Goal: Task Accomplishment & Management: Use online tool/utility

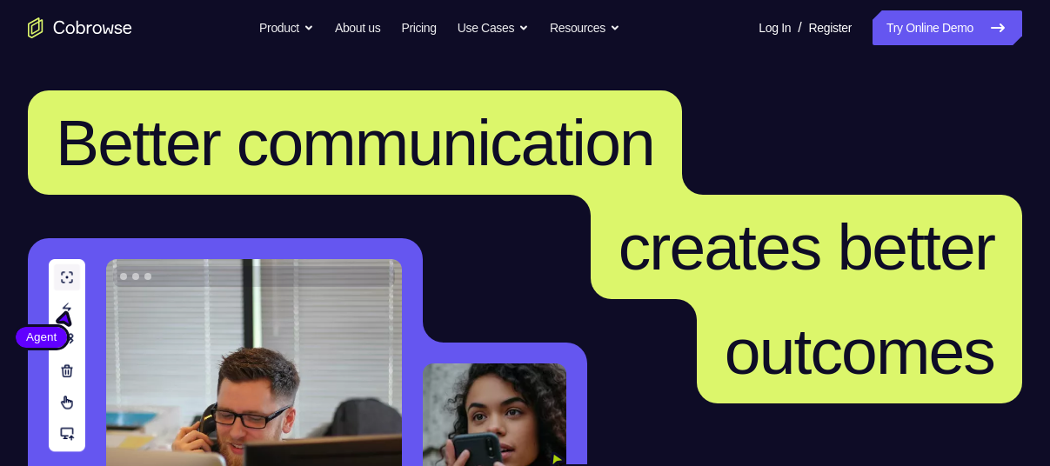
click at [960, 36] on link "Try Online Demo" at bounding box center [947, 27] width 150 height 35
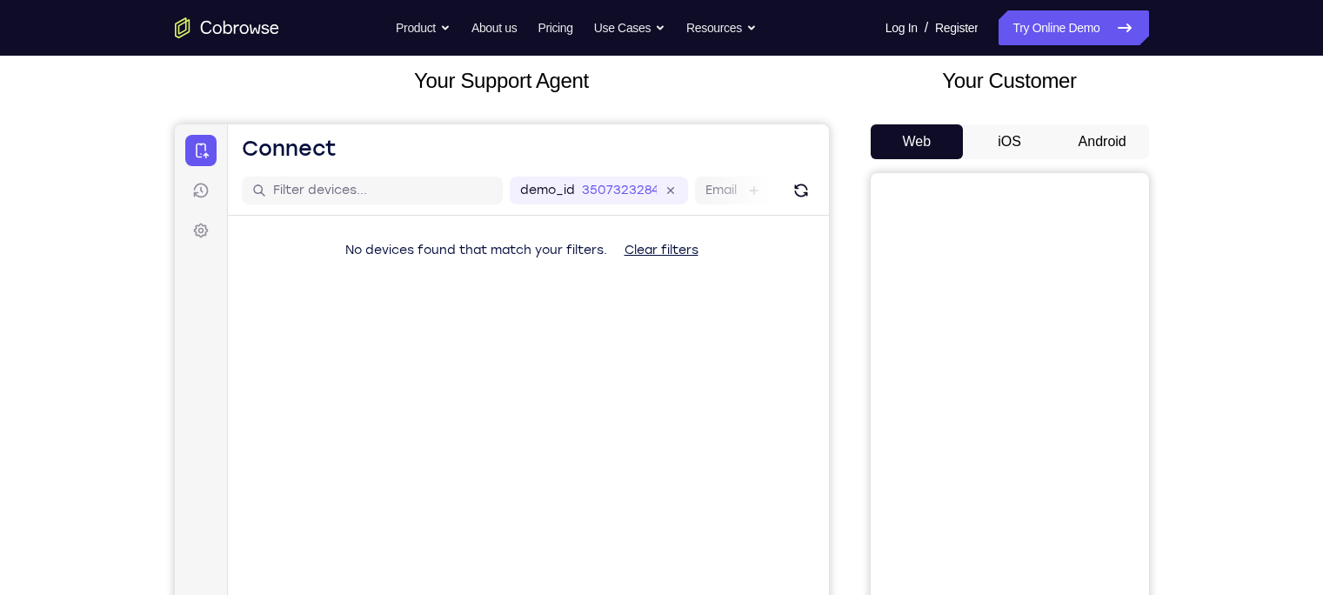
click at [1049, 150] on button "Android" at bounding box center [1102, 141] width 93 height 35
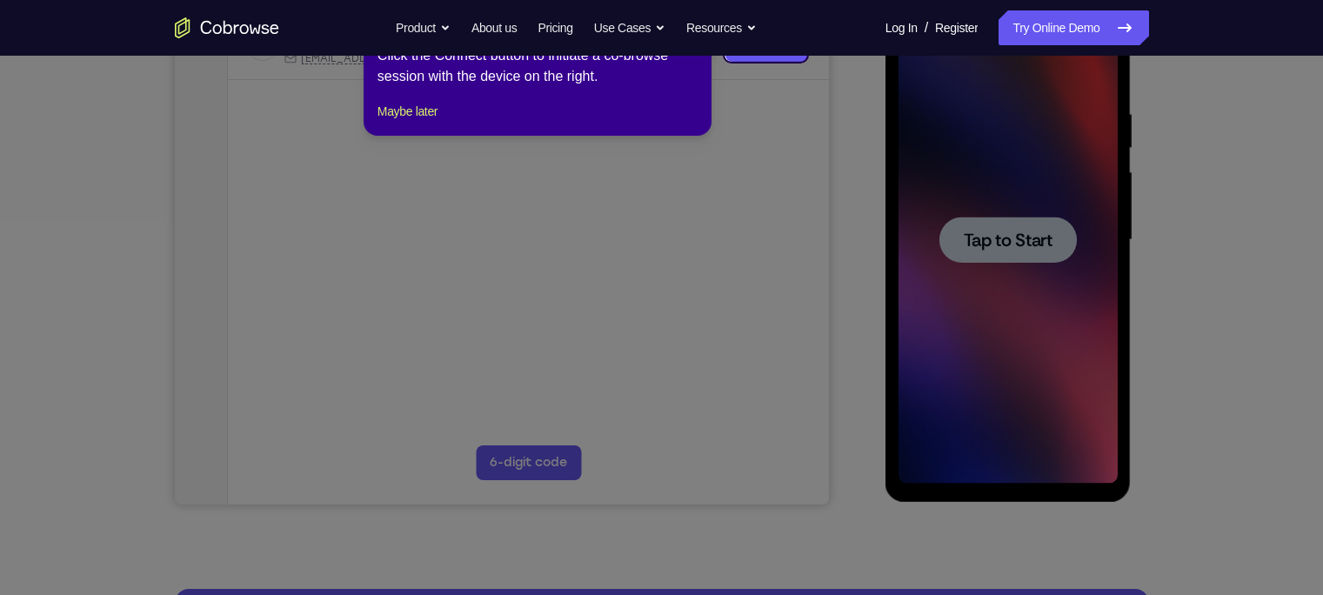
click at [1049, 279] on icon at bounding box center [669, 297] width 1339 height 595
click at [1038, 227] on icon at bounding box center [669, 297] width 1339 height 595
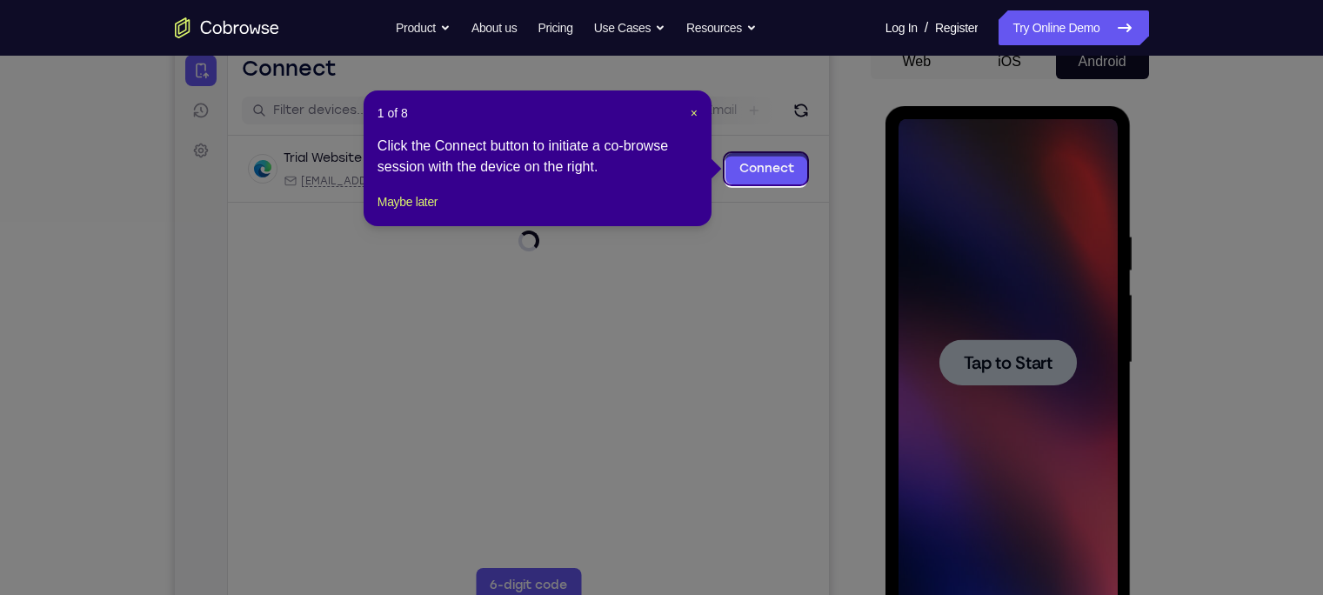
scroll to position [177, 0]
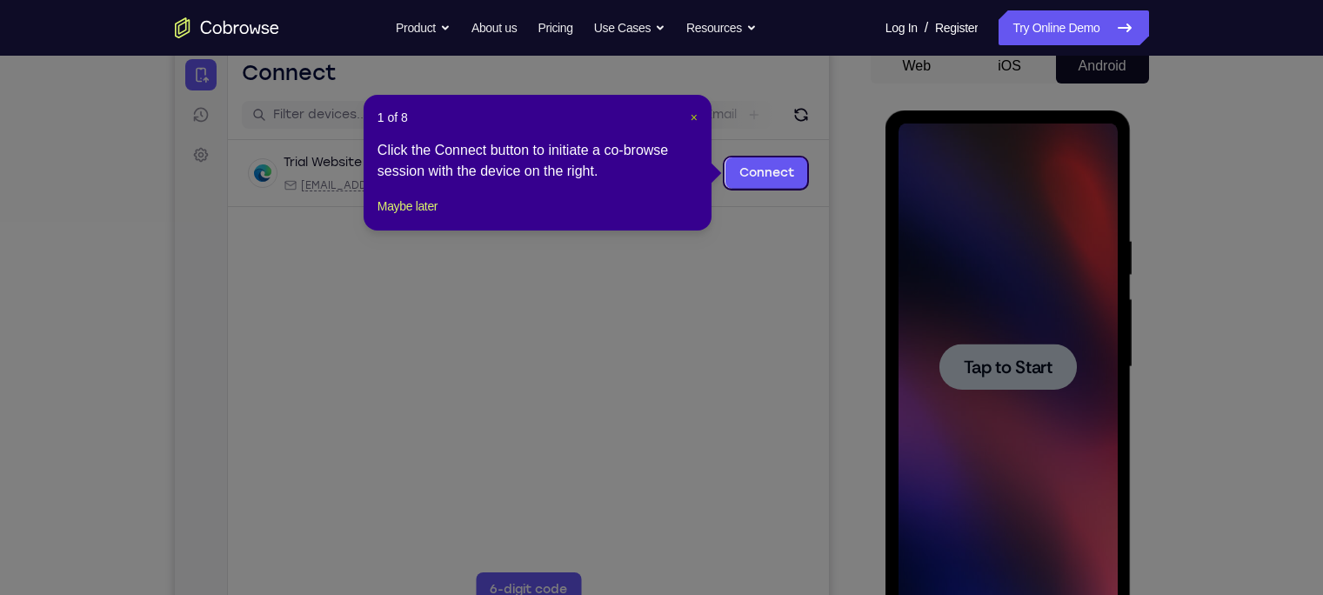
click at [691, 116] on span "×" at bounding box center [694, 117] width 7 height 14
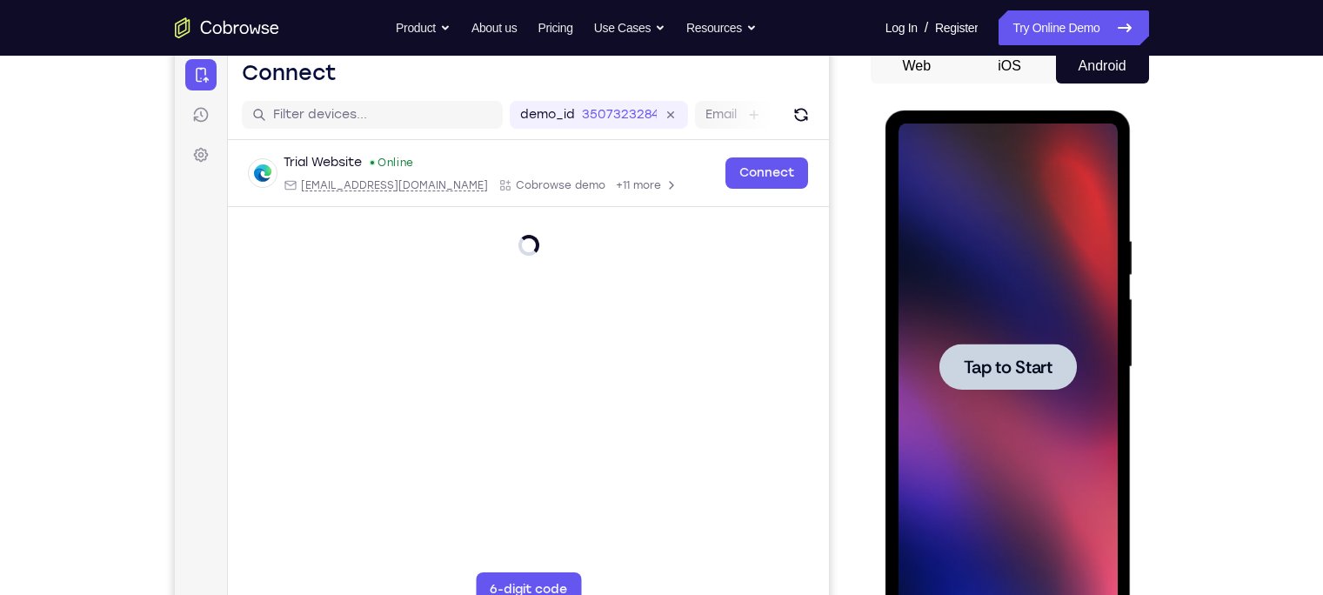
click at [954, 342] on div at bounding box center [1007, 366] width 219 height 487
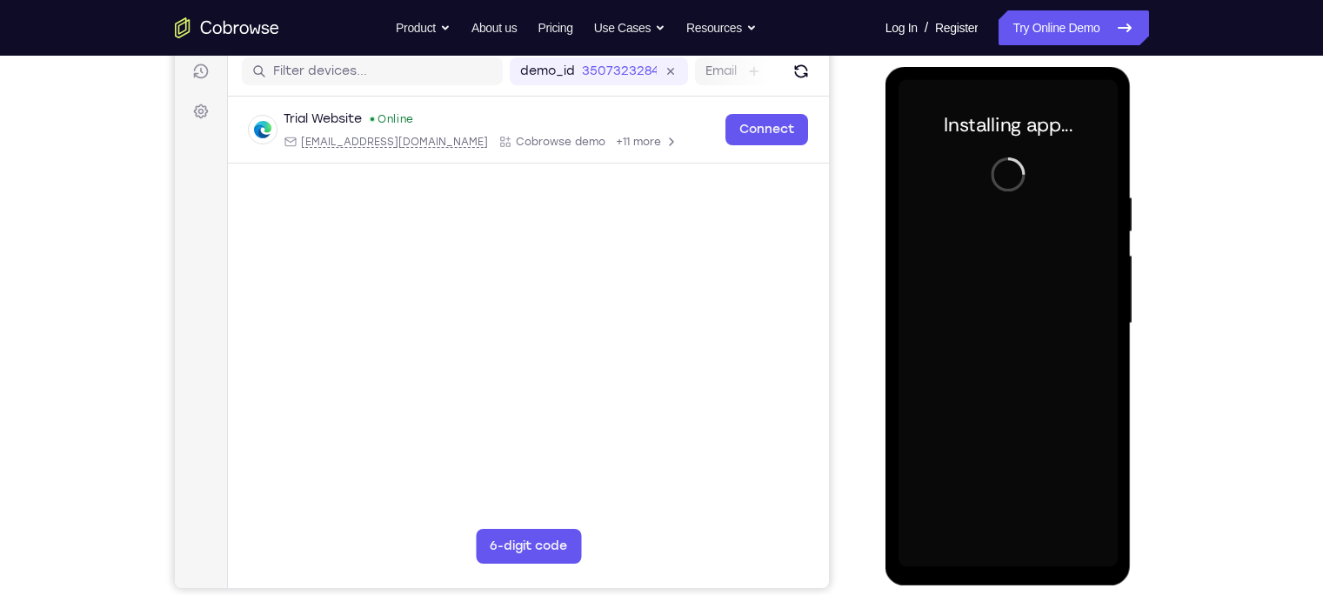
scroll to position [221, 0]
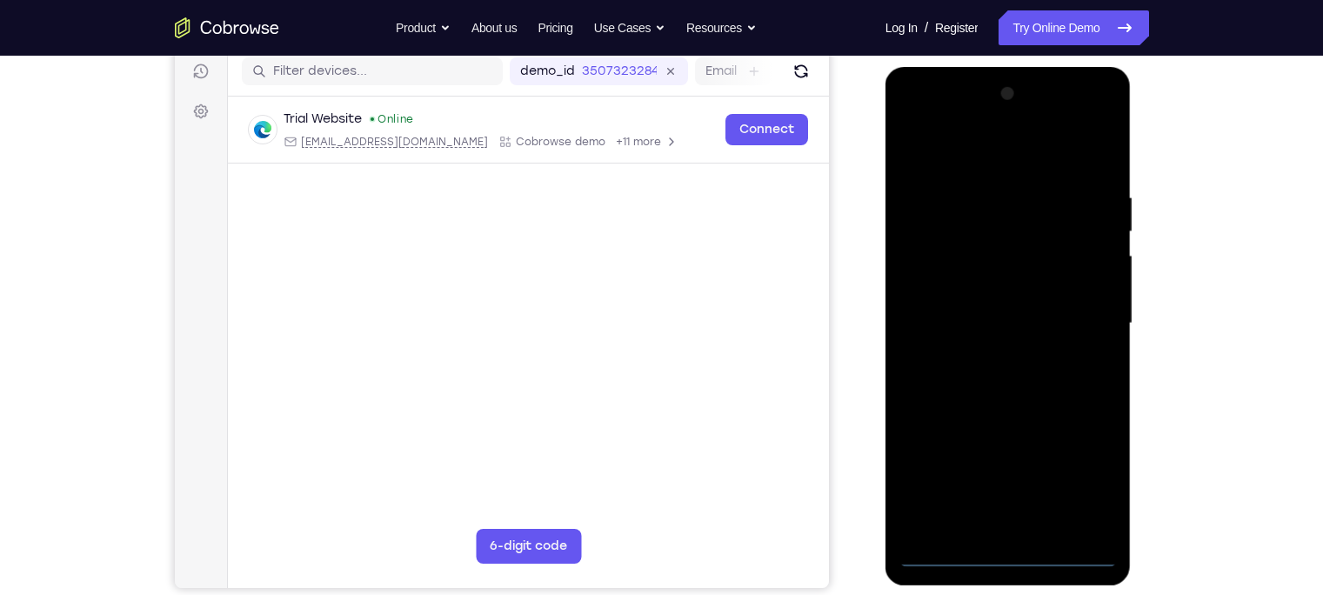
click at [1009, 465] on div at bounding box center [1007, 323] width 219 height 487
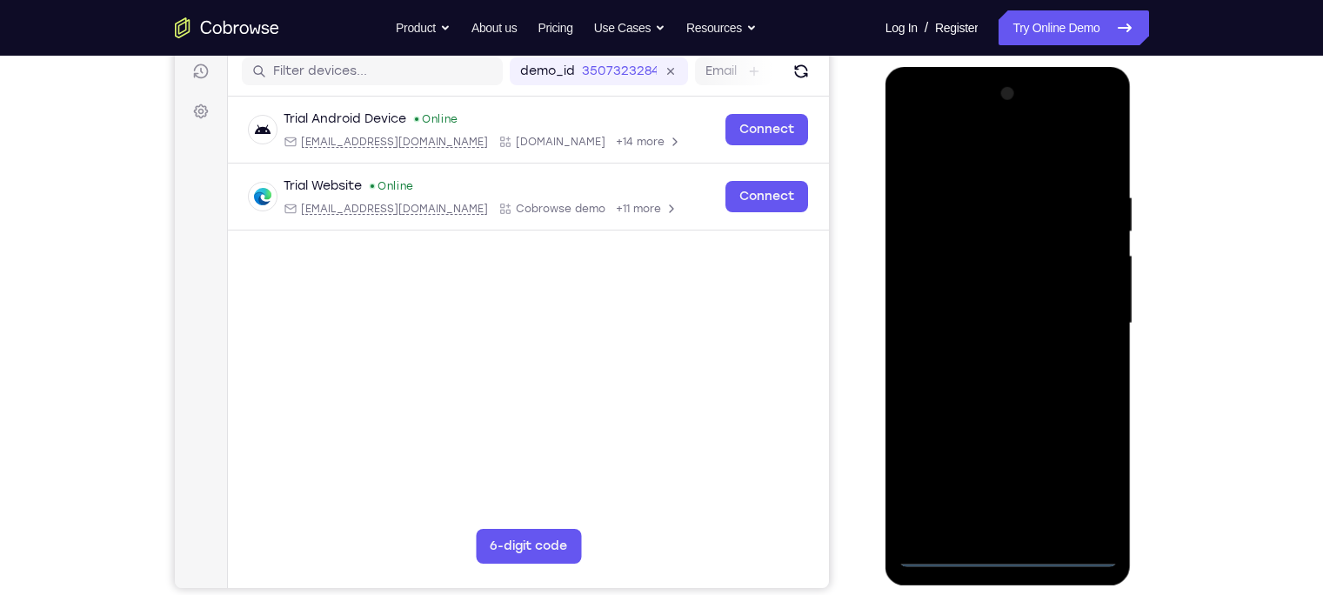
click at [1049, 465] on div at bounding box center [1007, 323] width 219 height 487
click at [946, 145] on div at bounding box center [1007, 323] width 219 height 487
click at [1049, 310] on div at bounding box center [1007, 323] width 219 height 487
click at [991, 353] on div at bounding box center [1007, 323] width 219 height 487
click at [1000, 408] on div at bounding box center [1007, 323] width 219 height 487
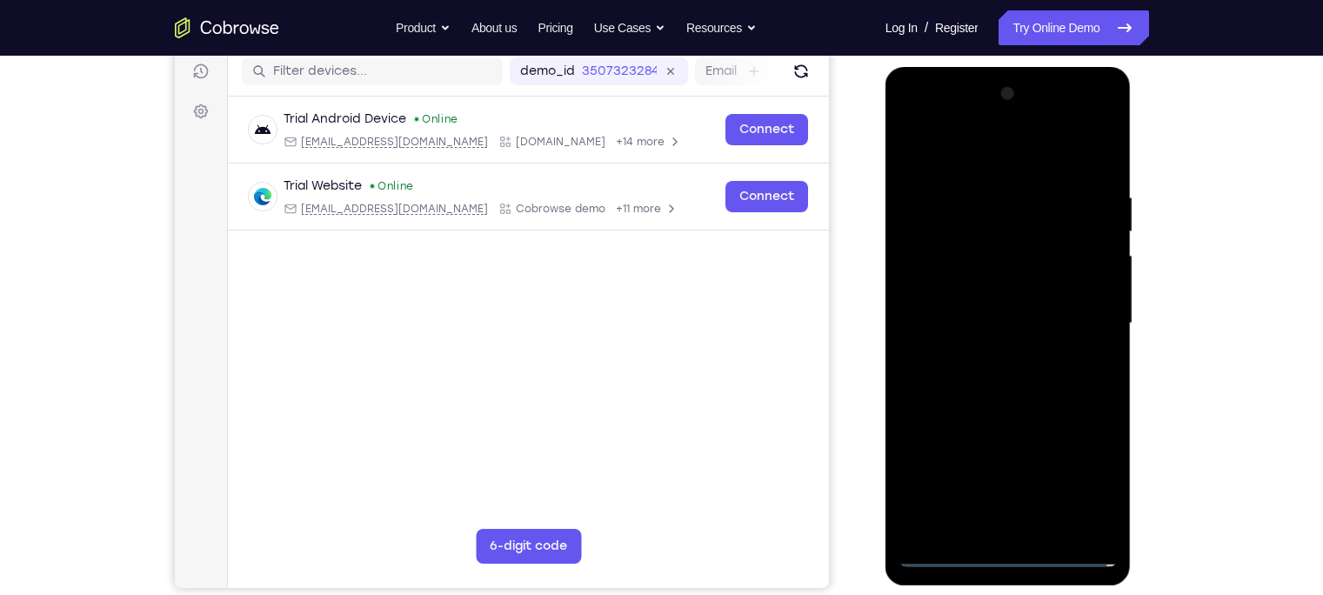
click at [971, 247] on div at bounding box center [1007, 323] width 219 height 487
click at [987, 252] on div at bounding box center [1007, 323] width 219 height 487
click at [1049, 290] on div at bounding box center [1007, 323] width 219 height 487
click at [1021, 402] on div at bounding box center [1007, 323] width 219 height 487
click at [1049, 465] on div at bounding box center [1007, 323] width 219 height 487
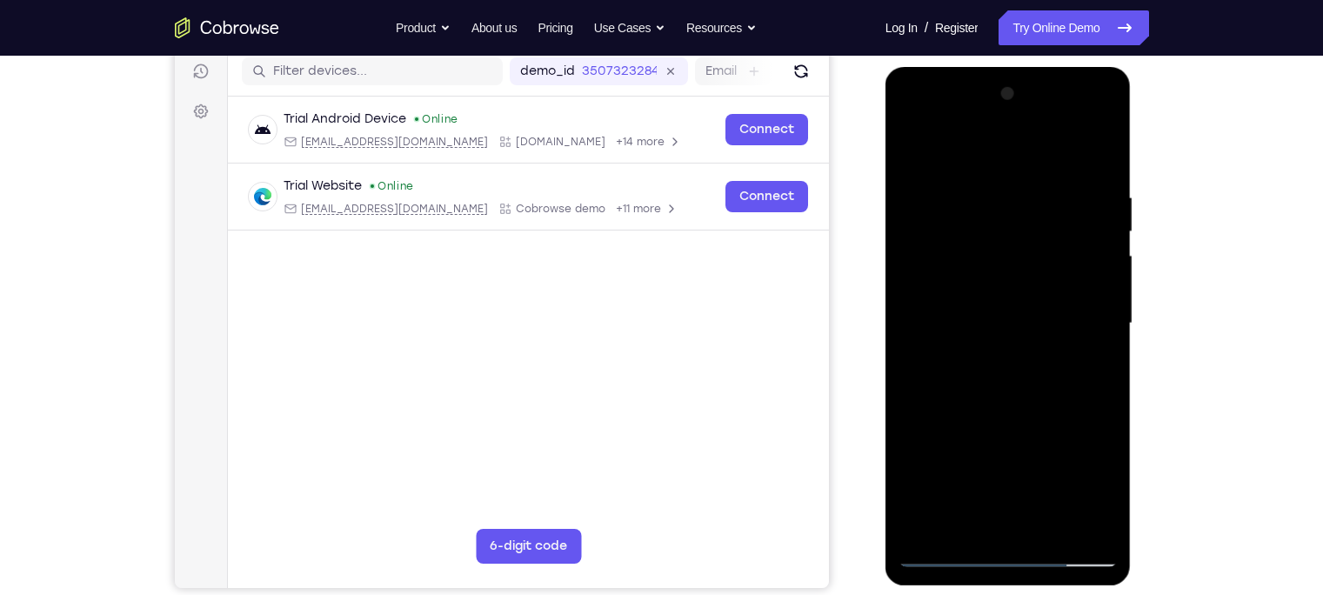
click at [1007, 416] on div at bounding box center [1007, 323] width 219 height 487
click at [1030, 300] on div at bounding box center [1007, 323] width 219 height 487
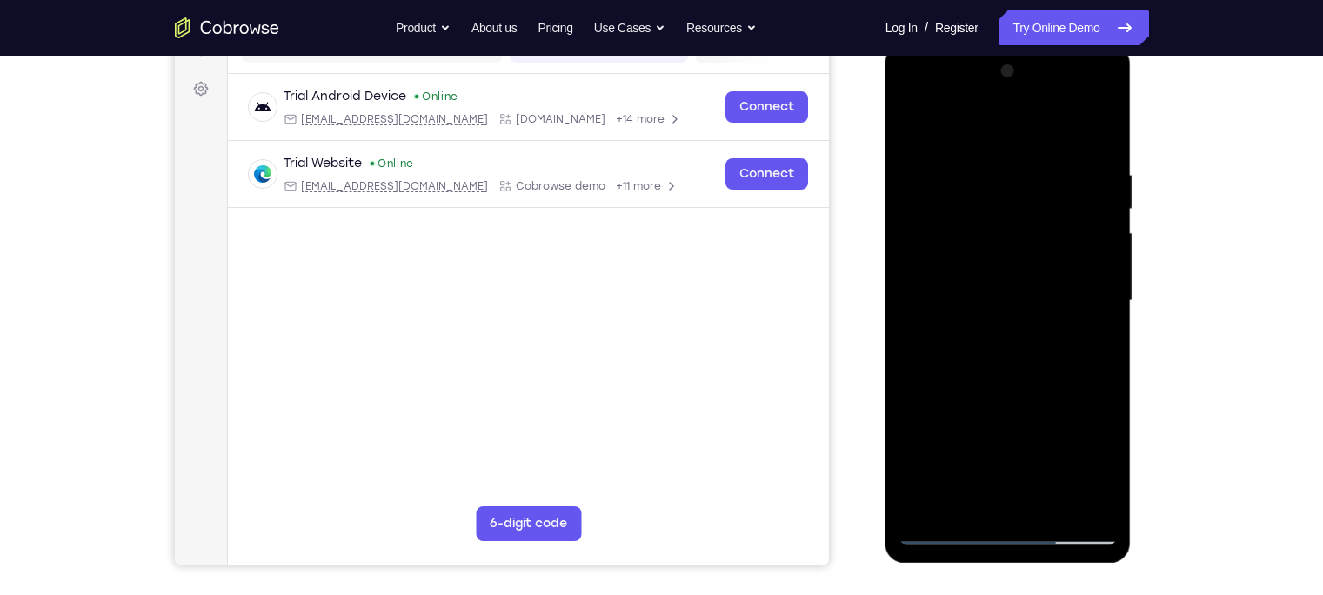
scroll to position [244, 0]
click at [955, 465] on div at bounding box center [1007, 300] width 219 height 487
click at [1049, 463] on div at bounding box center [1007, 300] width 219 height 487
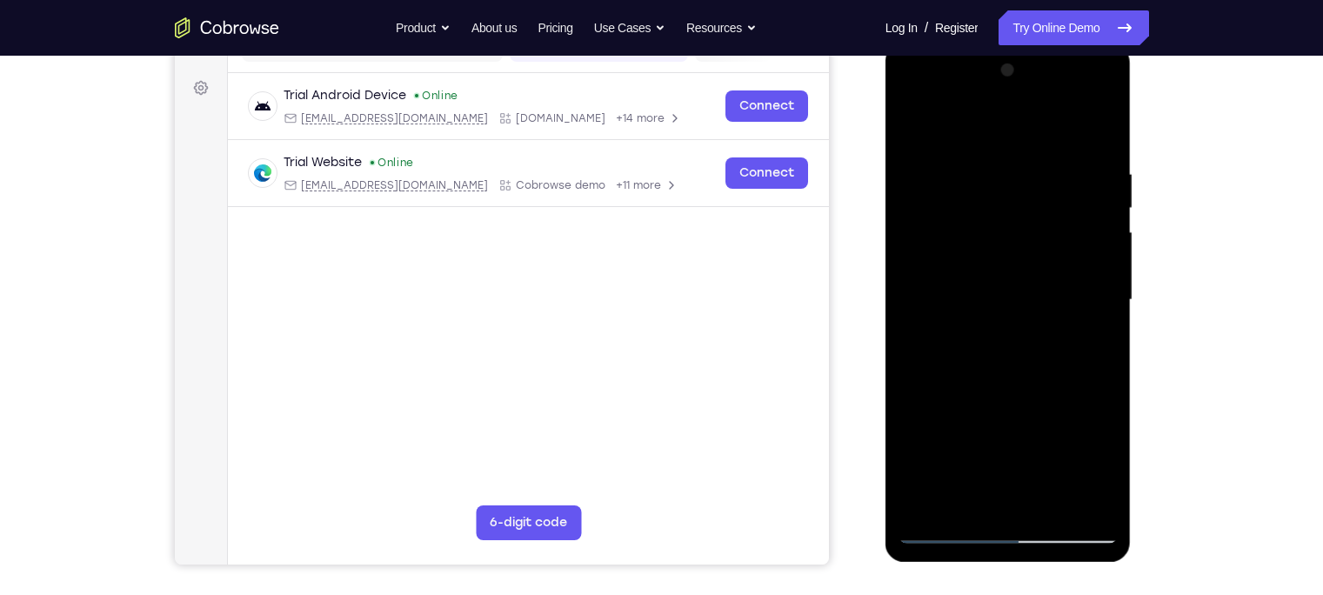
click at [1049, 463] on div at bounding box center [1007, 300] width 219 height 487
click at [1049, 339] on div at bounding box center [1007, 300] width 219 height 487
click at [1049, 457] on div at bounding box center [1007, 300] width 219 height 487
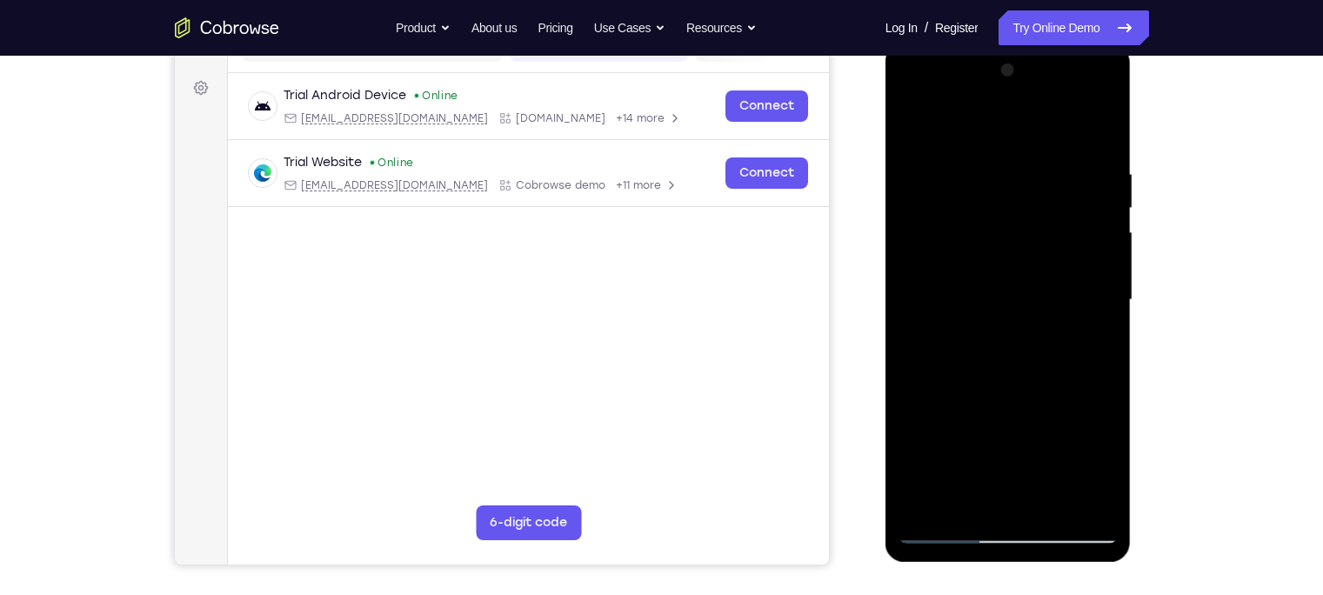
click at [1049, 337] on div at bounding box center [1007, 300] width 219 height 487
click at [912, 125] on div at bounding box center [1007, 300] width 219 height 487
click at [950, 465] on div at bounding box center [1007, 300] width 219 height 487
click at [916, 126] on div at bounding box center [1007, 300] width 219 height 487
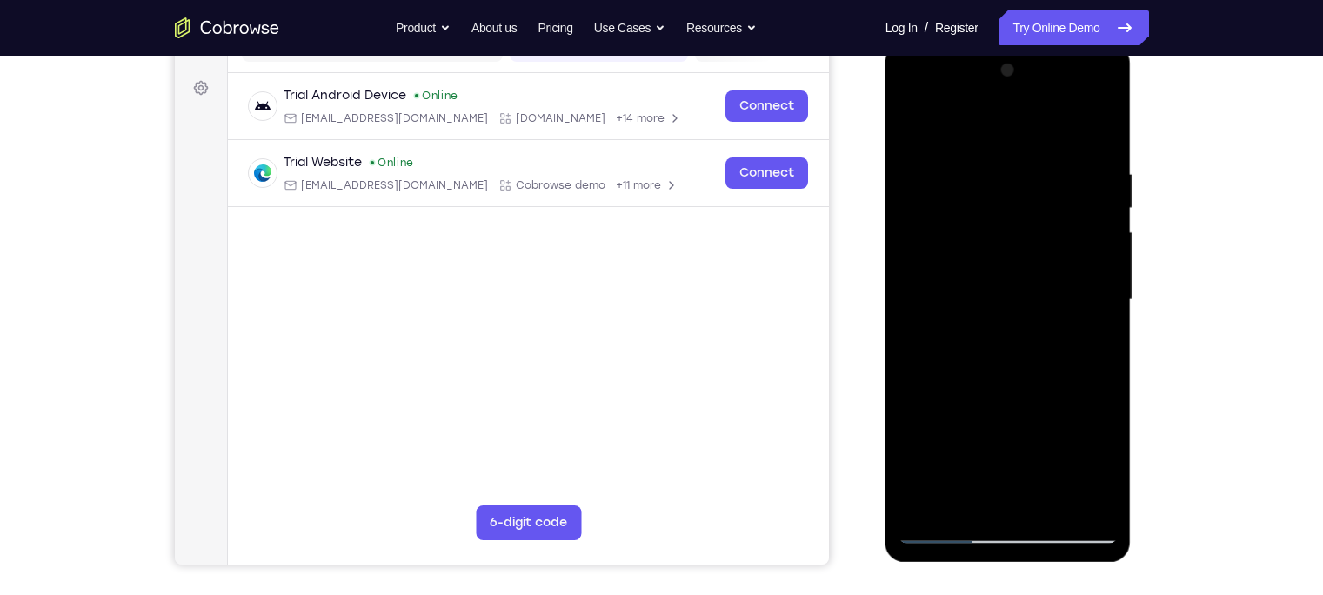
click at [1049, 123] on div at bounding box center [1007, 300] width 219 height 487
click at [916, 316] on div at bounding box center [1007, 300] width 219 height 487
click at [1049, 130] on div at bounding box center [1007, 300] width 219 height 487
click at [931, 465] on div at bounding box center [1007, 300] width 219 height 487
click at [1039, 465] on div at bounding box center [1007, 300] width 219 height 487
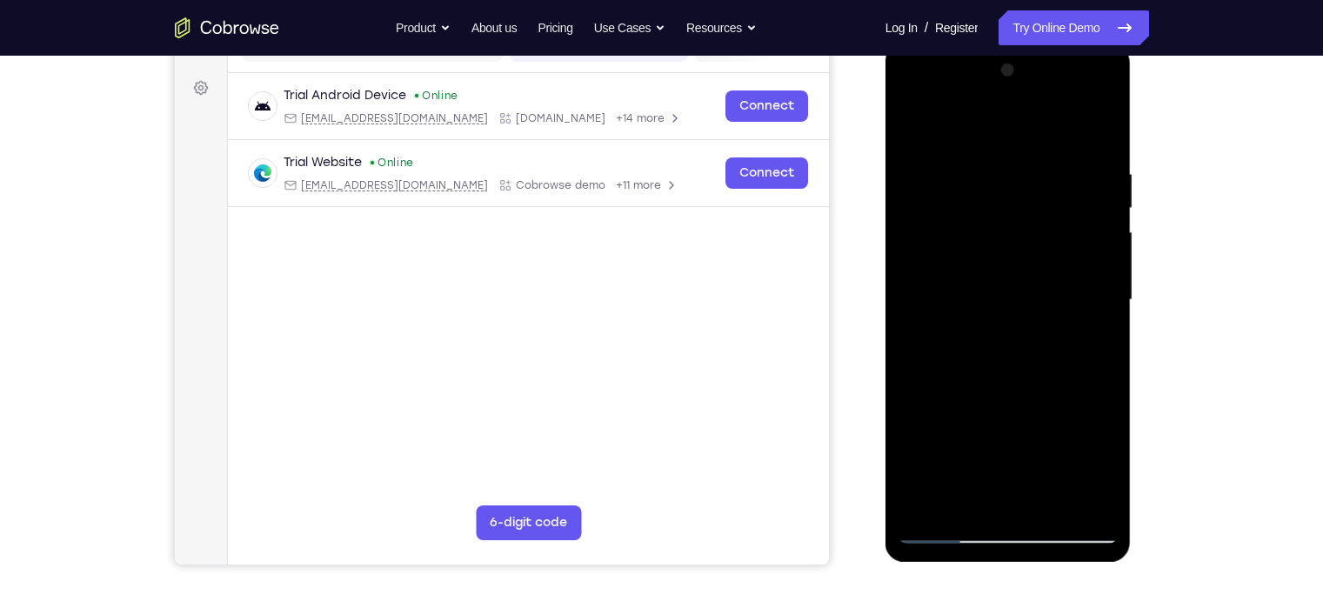
click at [991, 273] on div at bounding box center [1007, 300] width 219 height 487
click at [1049, 461] on div at bounding box center [1007, 300] width 219 height 487
click at [1049, 464] on div at bounding box center [1007, 300] width 219 height 487
click at [1049, 344] on div at bounding box center [1007, 300] width 219 height 487
click at [906, 126] on div at bounding box center [1007, 300] width 219 height 487
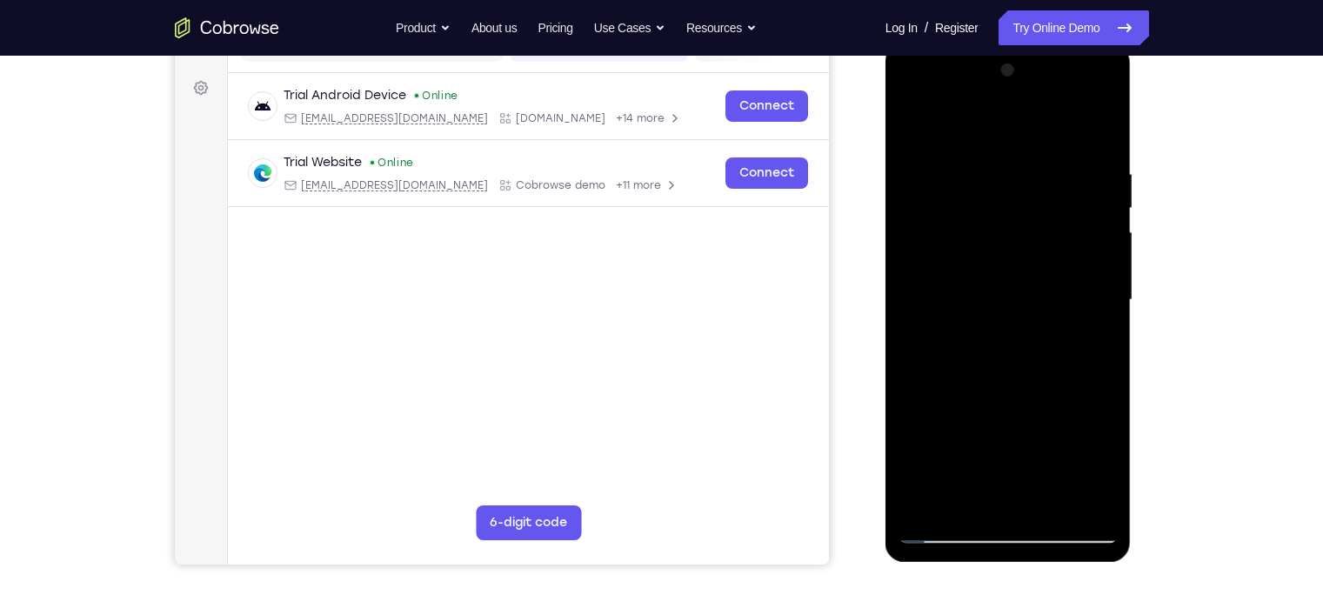
click at [1049, 209] on div at bounding box center [1007, 300] width 219 height 487
click at [954, 465] on div at bounding box center [1007, 300] width 219 height 487
click at [982, 174] on div at bounding box center [1007, 300] width 219 height 487
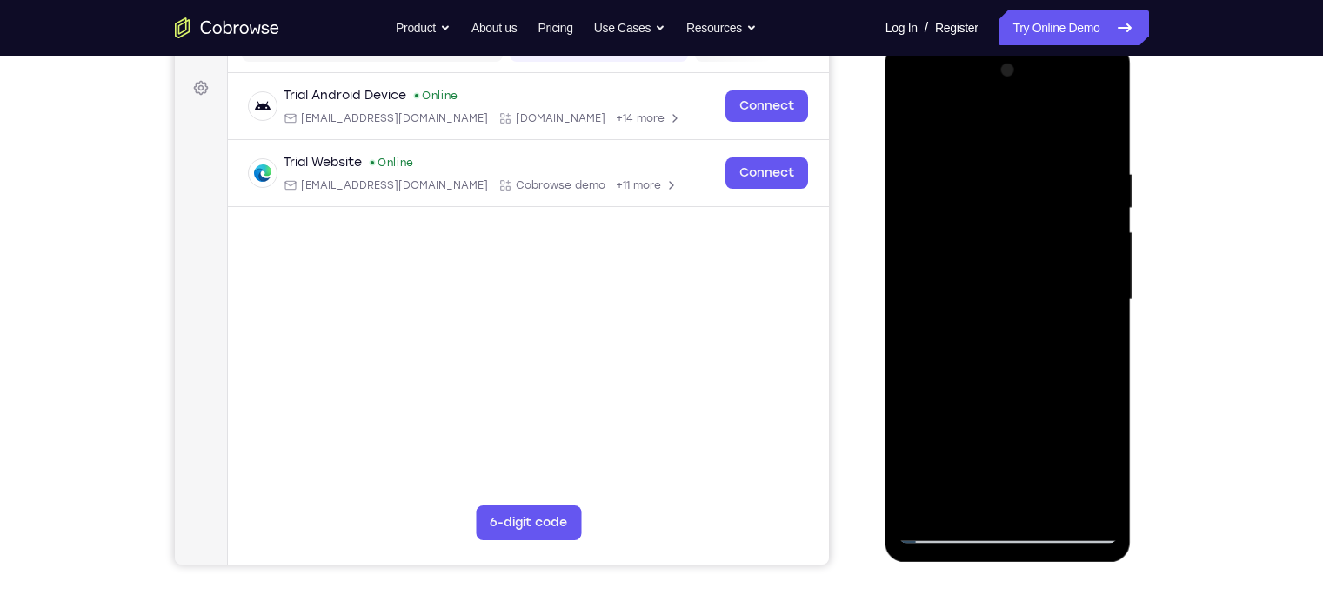
click at [1049, 316] on div at bounding box center [1007, 300] width 219 height 487
click at [1049, 131] on div at bounding box center [1007, 300] width 219 height 487
click at [1043, 172] on div at bounding box center [1007, 300] width 219 height 487
click at [1049, 137] on div at bounding box center [1007, 300] width 219 height 487
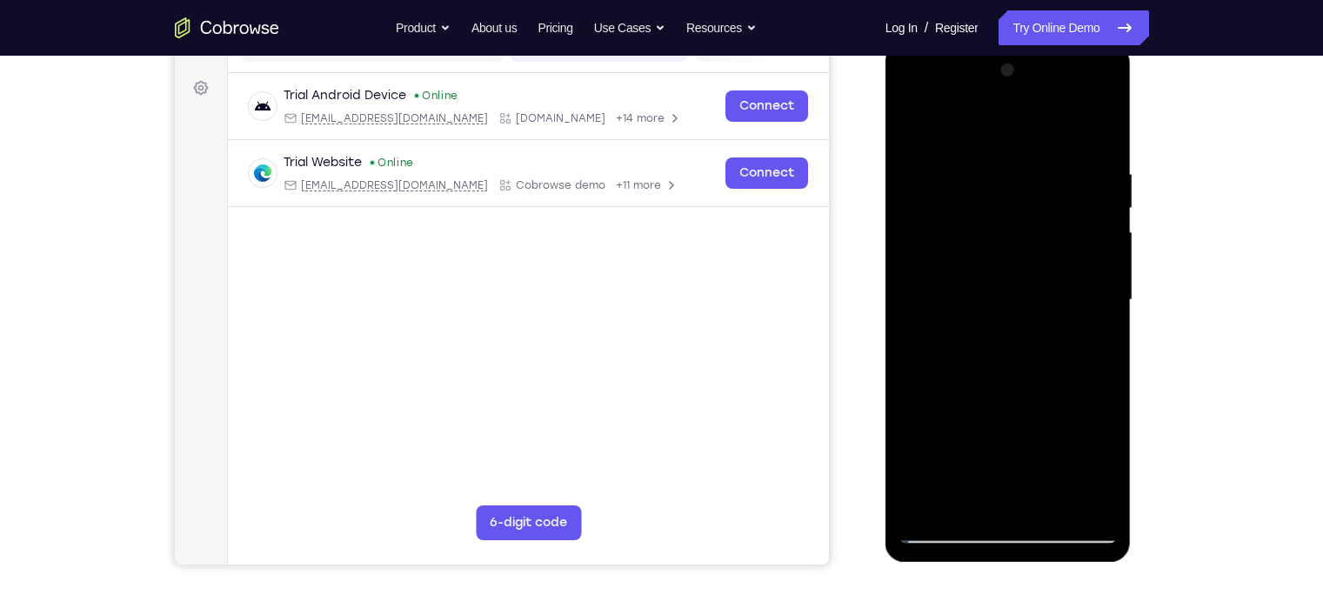
drag, startPoint x: 1101, startPoint y: 154, endPoint x: 967, endPoint y: 170, distance: 134.8
click at [967, 170] on div at bounding box center [1007, 300] width 219 height 487
click at [1010, 153] on div at bounding box center [1007, 300] width 219 height 487
click at [1049, 285] on div at bounding box center [1007, 300] width 219 height 487
